Goal: Information Seeking & Learning: Learn about a topic

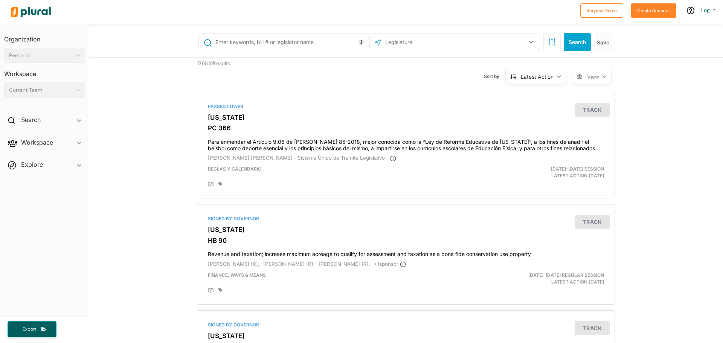
click at [406, 47] on input "text" at bounding box center [425, 42] width 81 height 14
click at [529, 44] on button "button" at bounding box center [531, 42] width 14 height 14
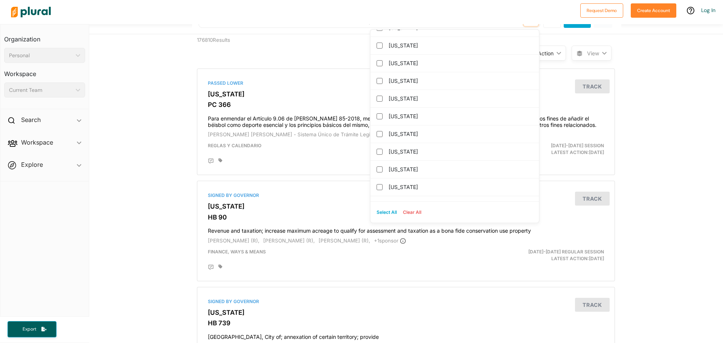
scroll to position [767, 0]
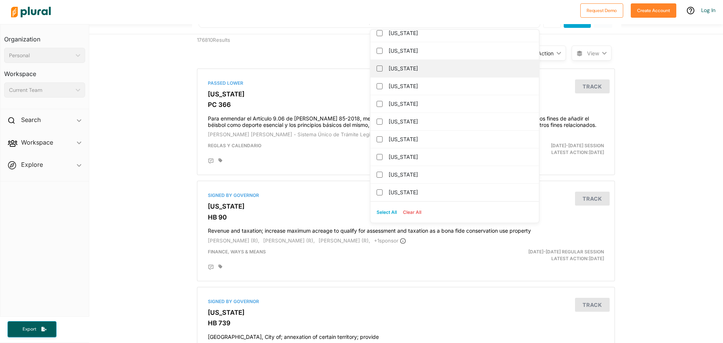
click at [402, 69] on label "[US_STATE]" at bounding box center [460, 68] width 143 height 11
click at [383, 69] on input "[US_STATE]" at bounding box center [380, 69] width 6 height 6
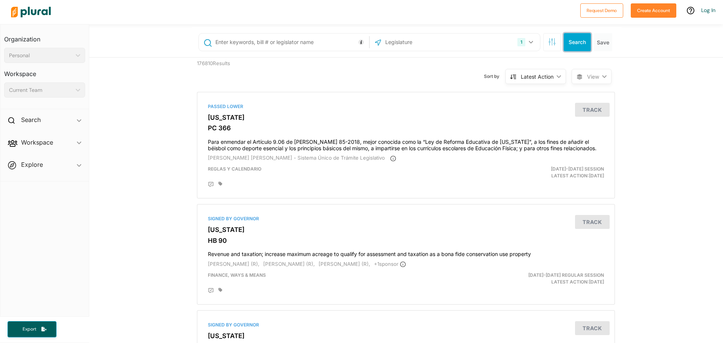
click at [579, 40] on button "Search" at bounding box center [577, 42] width 27 height 18
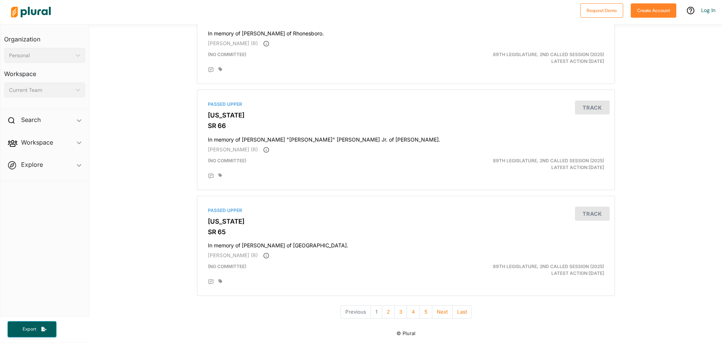
scroll to position [2442, 0]
click at [387, 311] on button "2" at bounding box center [388, 311] width 13 height 13
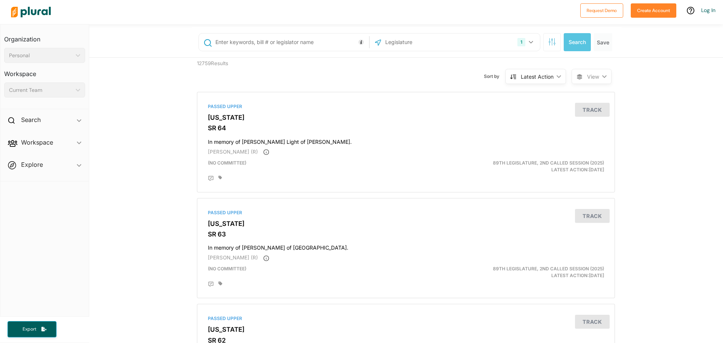
click at [549, 74] on div "Latest Action" at bounding box center [537, 77] width 33 height 8
click at [552, 43] on icon "button" at bounding box center [552, 42] width 0 height 5
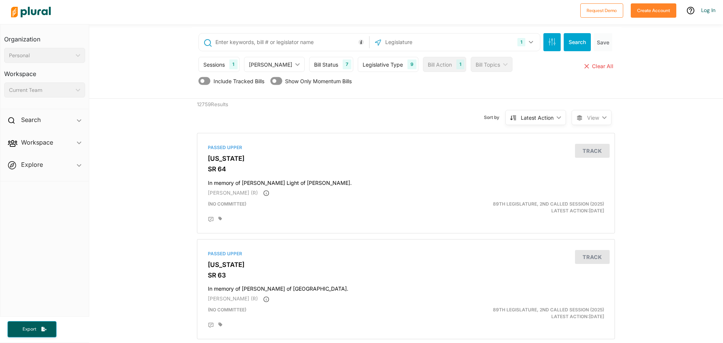
click at [277, 80] on icon at bounding box center [276, 81] width 12 height 8
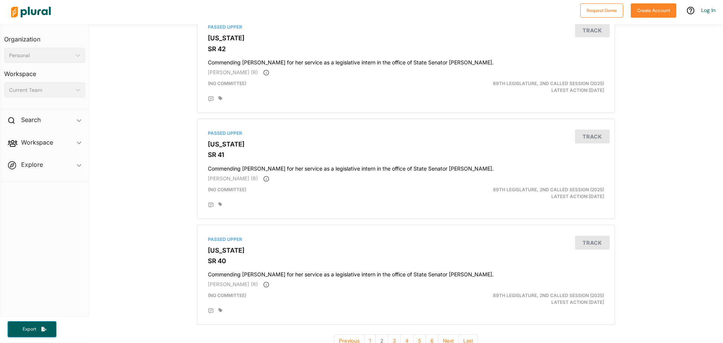
scroll to position [2483, 0]
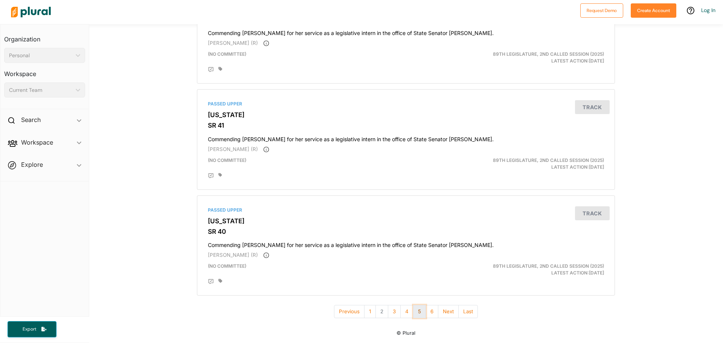
click at [416, 312] on button "5" at bounding box center [419, 311] width 13 height 13
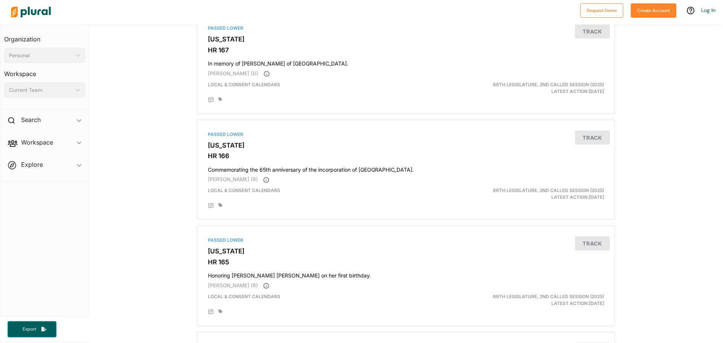
scroll to position [2534, 0]
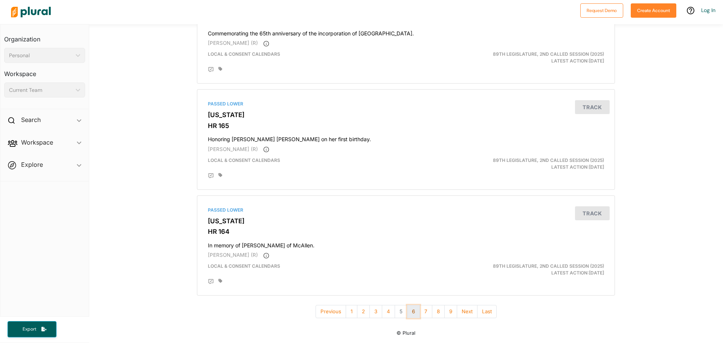
click at [413, 312] on button "6" at bounding box center [413, 311] width 13 height 13
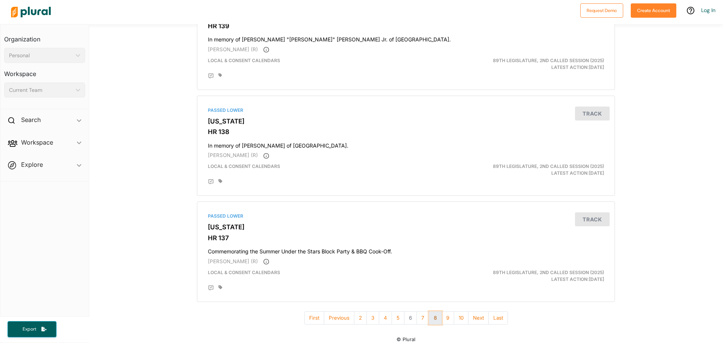
click at [431, 312] on button "8" at bounding box center [435, 318] width 13 height 13
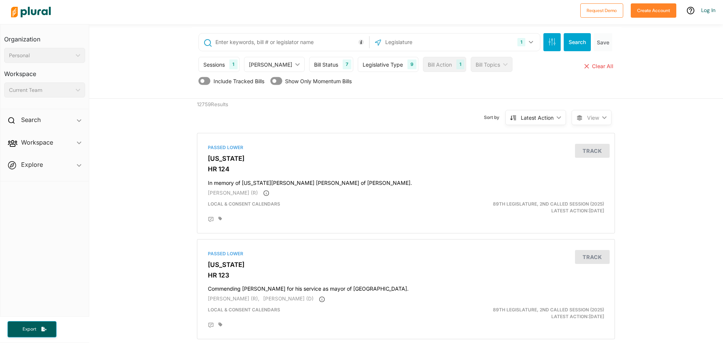
click at [283, 44] on input "text" at bounding box center [291, 42] width 153 height 14
type input "HB 1481"
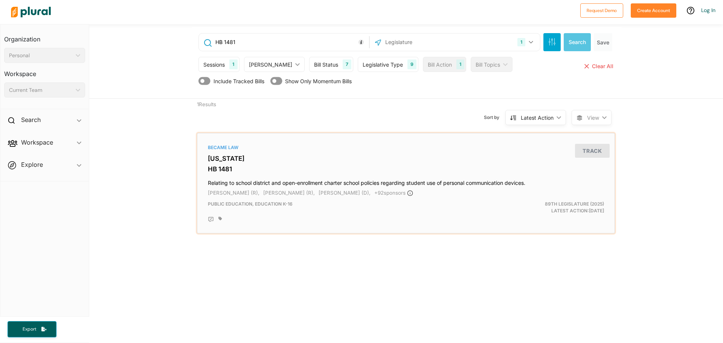
click at [224, 170] on h3 "HB 1481" at bounding box center [406, 169] width 396 height 8
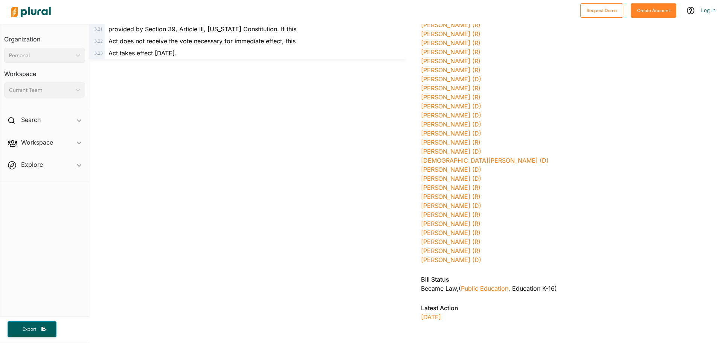
scroll to position [947, 0]
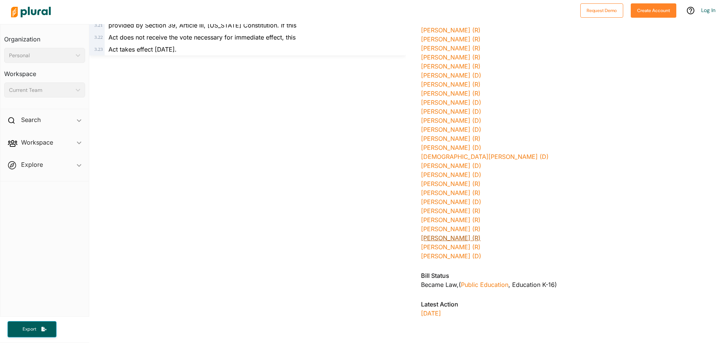
click at [438, 238] on link "[PERSON_NAME] (R)" at bounding box center [451, 238] width 60 height 8
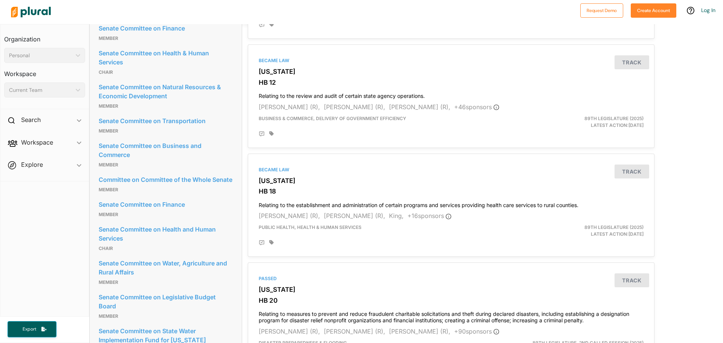
scroll to position [741, 0]
click at [188, 244] on link "Senate Committee on Health and Human Services" at bounding box center [166, 233] width 134 height 20
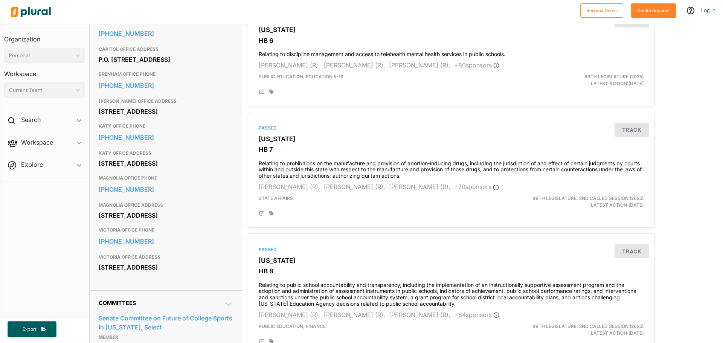
scroll to position [270, 0]
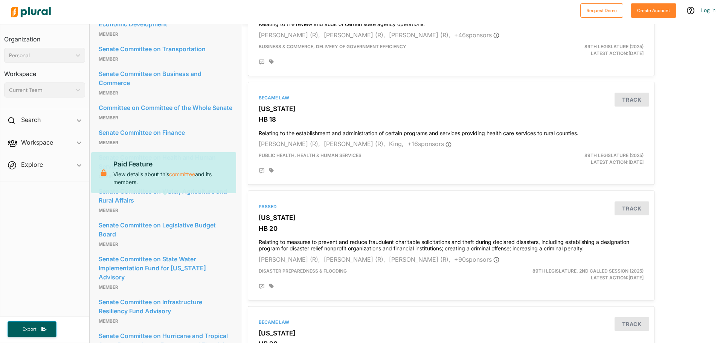
scroll to position [809, 0]
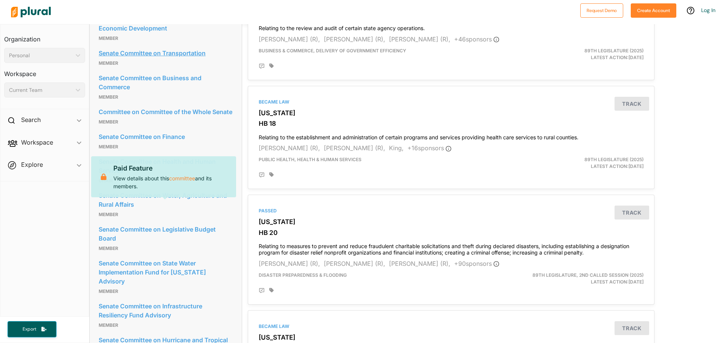
click at [186, 59] on link "Senate Committee on Transportation" at bounding box center [166, 52] width 134 height 11
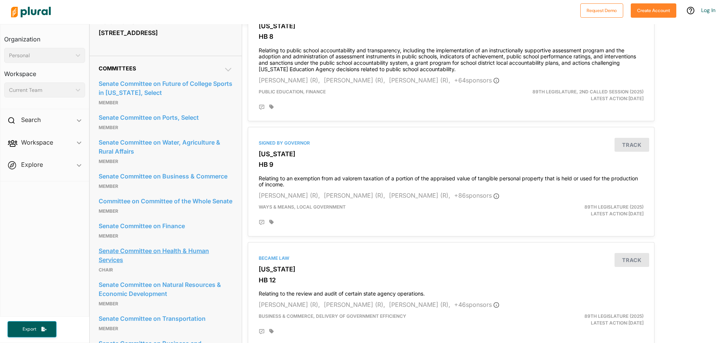
scroll to position [533, 0]
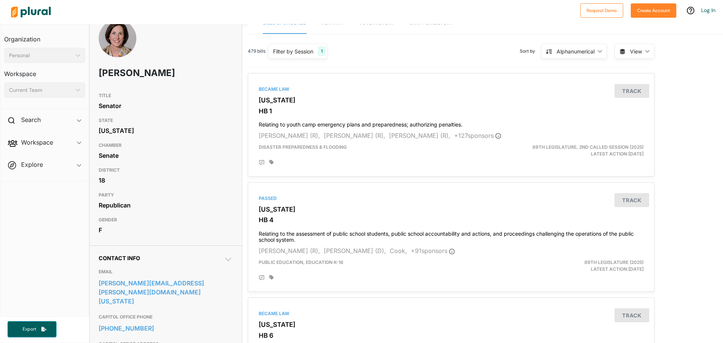
scroll to position [0, 0]
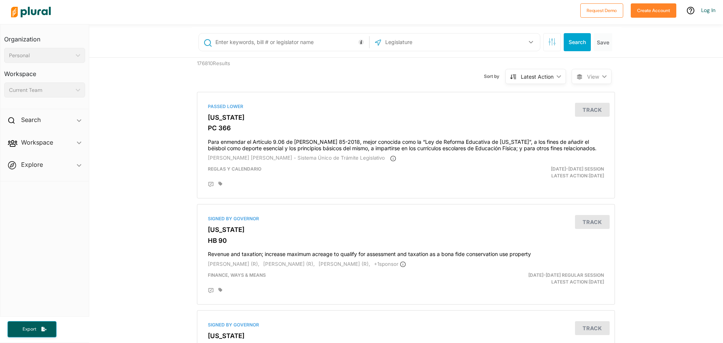
click at [283, 44] on input "text" at bounding box center [291, 42] width 153 height 14
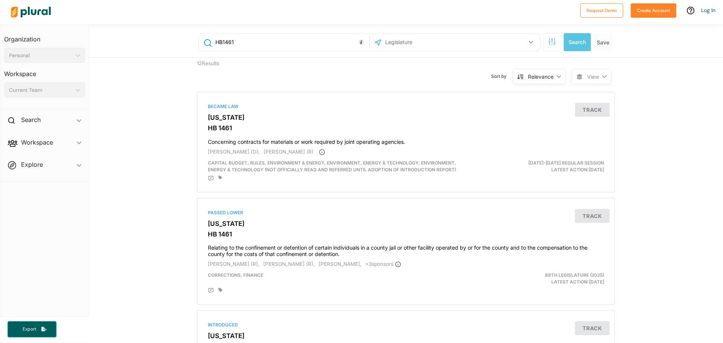
click at [241, 45] on input "HB1461" at bounding box center [291, 42] width 153 height 14
type input "HB1481"
click at [574, 40] on button "Search" at bounding box center [577, 42] width 27 height 18
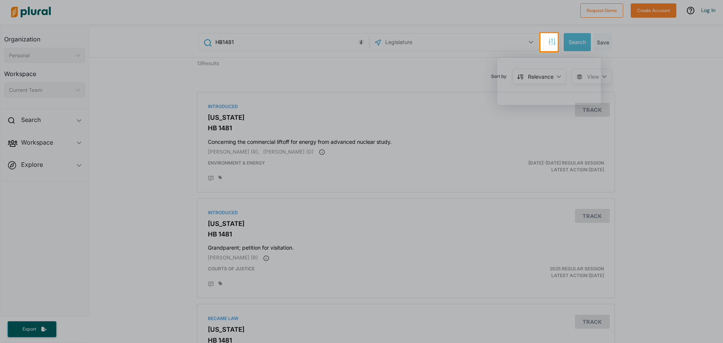
click at [442, 43] on div at bounding box center [270, 42] width 541 height 18
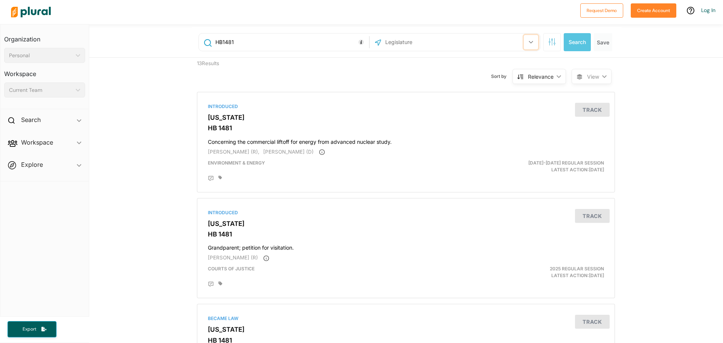
click at [524, 46] on button "button" at bounding box center [531, 42] width 14 height 14
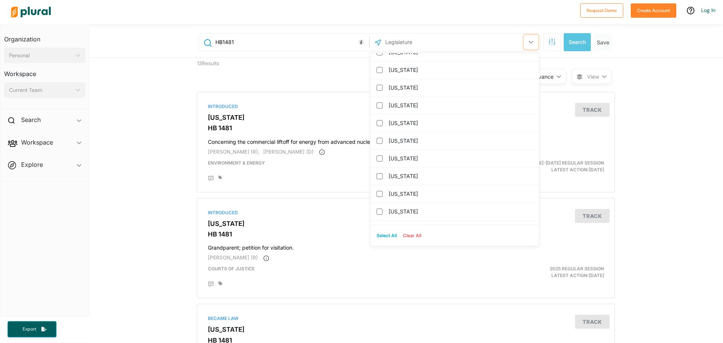
scroll to position [666, 0]
click at [381, 193] on div "[US_STATE]" at bounding box center [455, 193] width 168 height 18
click at [377, 191] on input "[US_STATE]" at bounding box center [380, 193] width 6 height 6
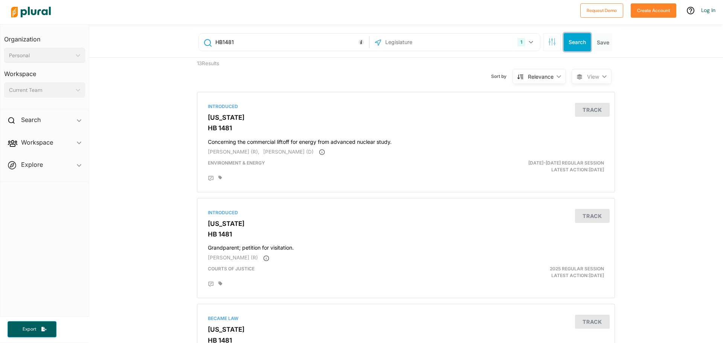
click at [575, 42] on button "Search" at bounding box center [577, 42] width 27 height 18
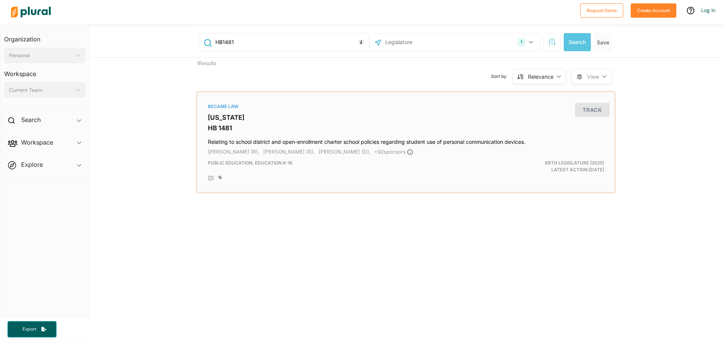
click at [222, 125] on h3 "HB 1481" at bounding box center [406, 128] width 396 height 8
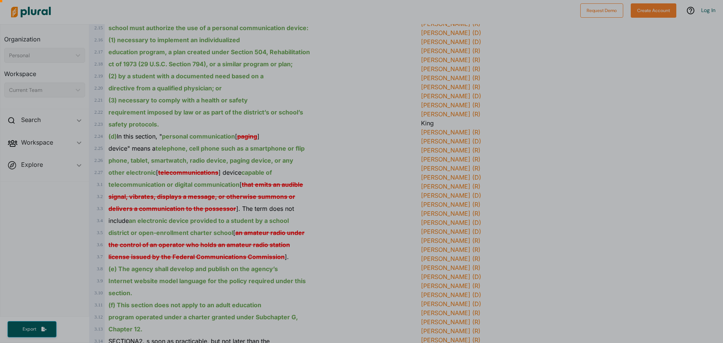
scroll to position [547, 0]
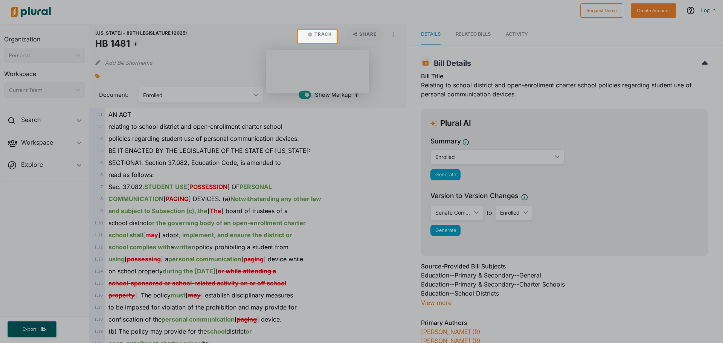
scroll to position [0, 0]
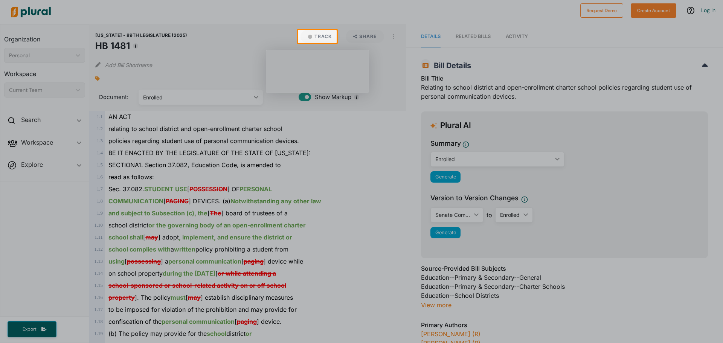
click at [357, 187] on div at bounding box center [361, 193] width 723 height 300
click at [560, 290] on div at bounding box center [361, 193] width 723 height 300
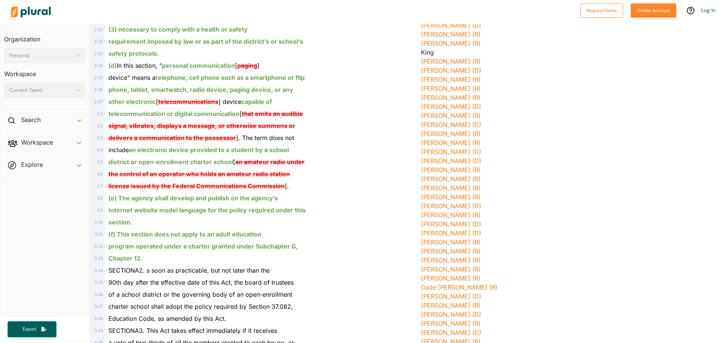
scroll to position [620, 0]
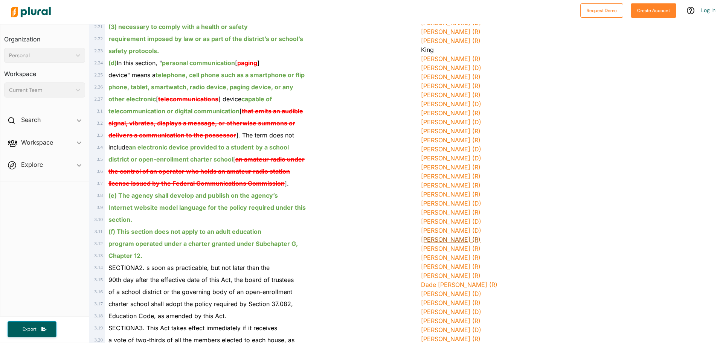
click at [426, 240] on link "[PERSON_NAME] (R)" at bounding box center [451, 240] width 60 height 8
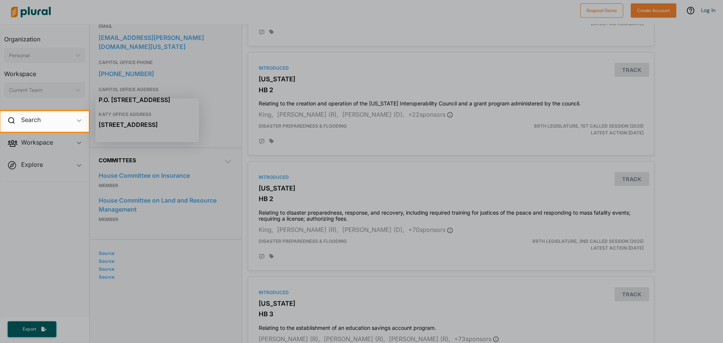
scroll to position [270, 0]
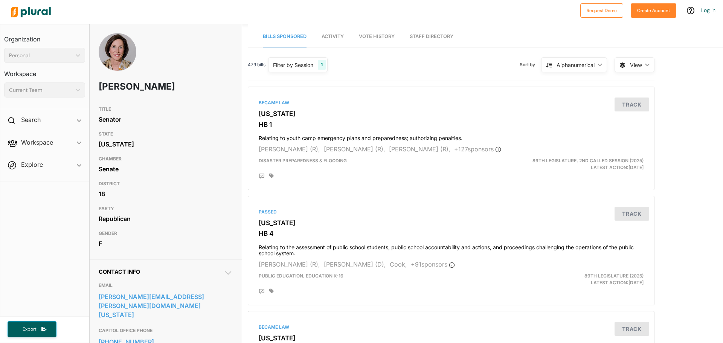
click at [330, 33] on link "Activity" at bounding box center [333, 36] width 22 height 21
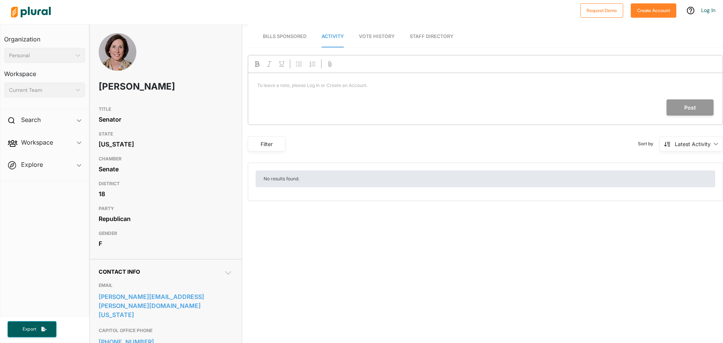
click at [380, 34] on span "Vote History" at bounding box center [377, 37] width 36 height 6
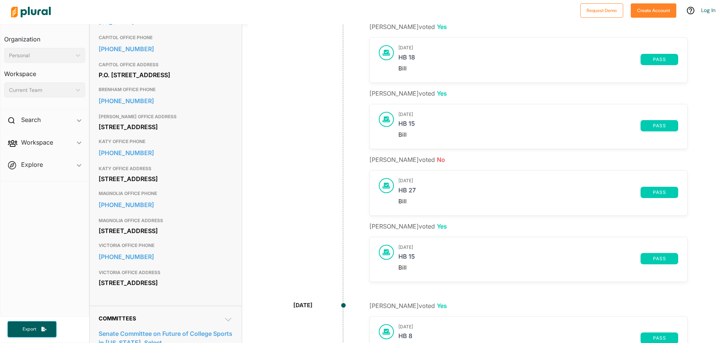
scroll to position [318, 0]
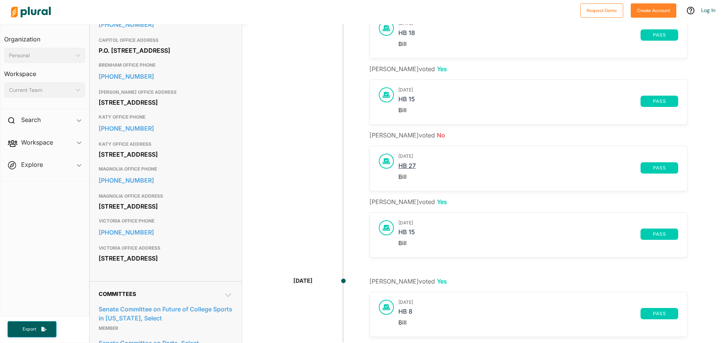
click at [401, 166] on link "HB 27" at bounding box center [520, 167] width 242 height 11
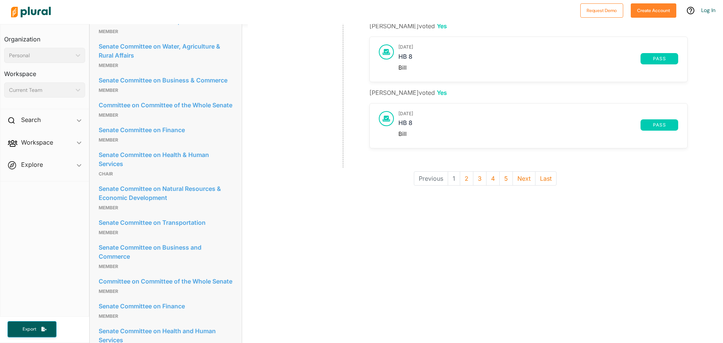
scroll to position [644, 0]
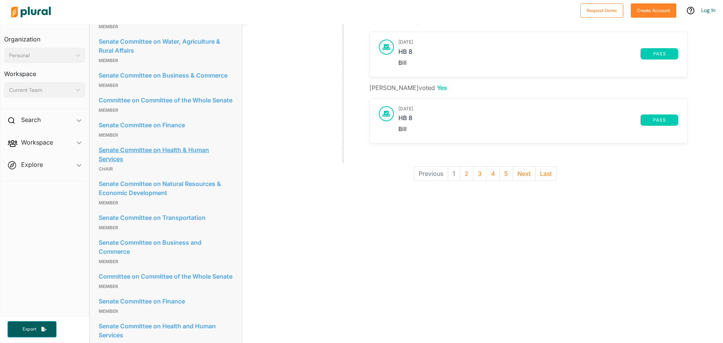
click at [104, 165] on link "Senate Committee on Health & Human Services" at bounding box center [166, 154] width 134 height 20
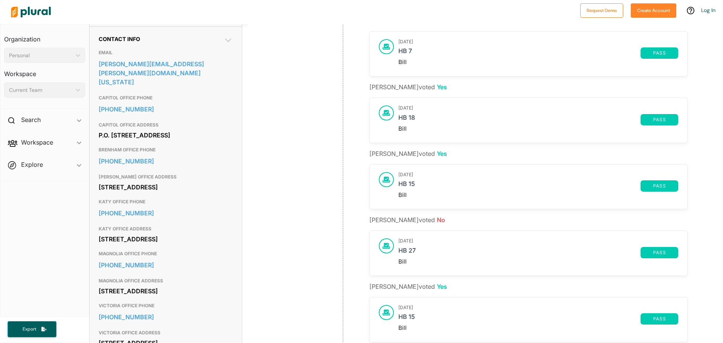
scroll to position [232, 0]
click at [564, 25] on div "Lois Kolkhorst voted Yes September 2, 2025 HB 7 pass Bill" at bounding box center [529, 47] width 318 height 60
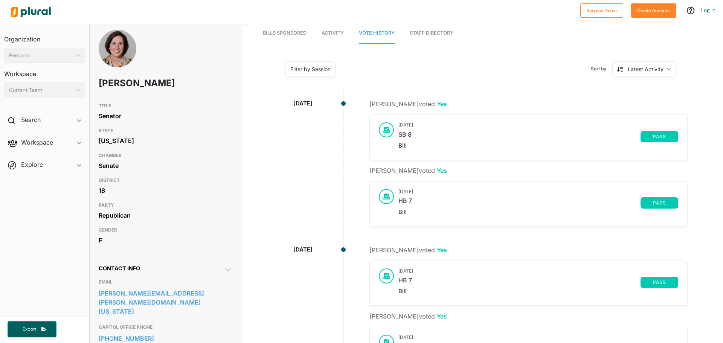
scroll to position [0, 0]
